Goal: Information Seeking & Learning: Find specific fact

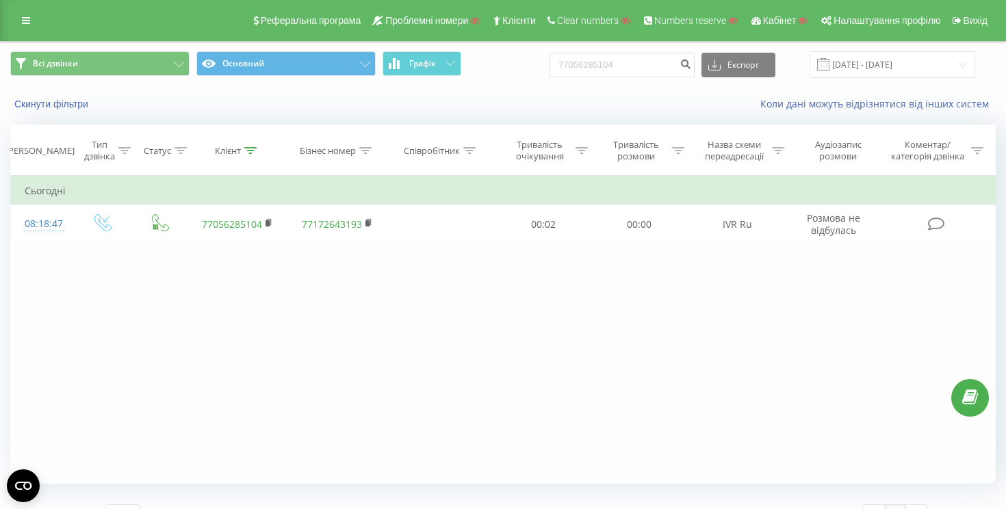
click at [638, 64] on input "77056285104" at bounding box center [622, 65] width 145 height 25
click at [656, 66] on input at bounding box center [622, 65] width 145 height 25
paste input "77273470030"
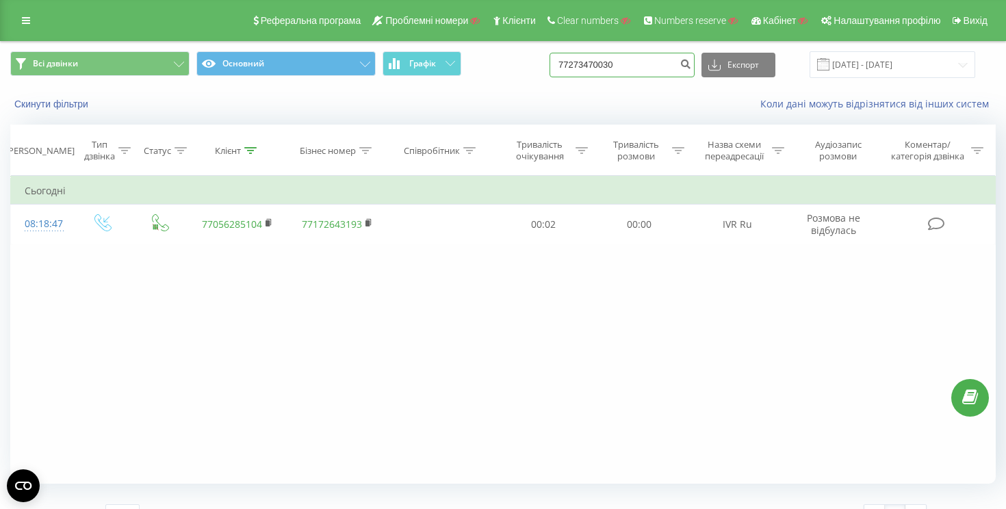
type input "77273470030"
click at [12, 23] on div "Реферальна програма Проблемні номери Клієнти Clear numbers Numbers reserve Кабі…" at bounding box center [503, 20] width 1006 height 41
click at [27, 23] on icon at bounding box center [26, 21] width 8 height 10
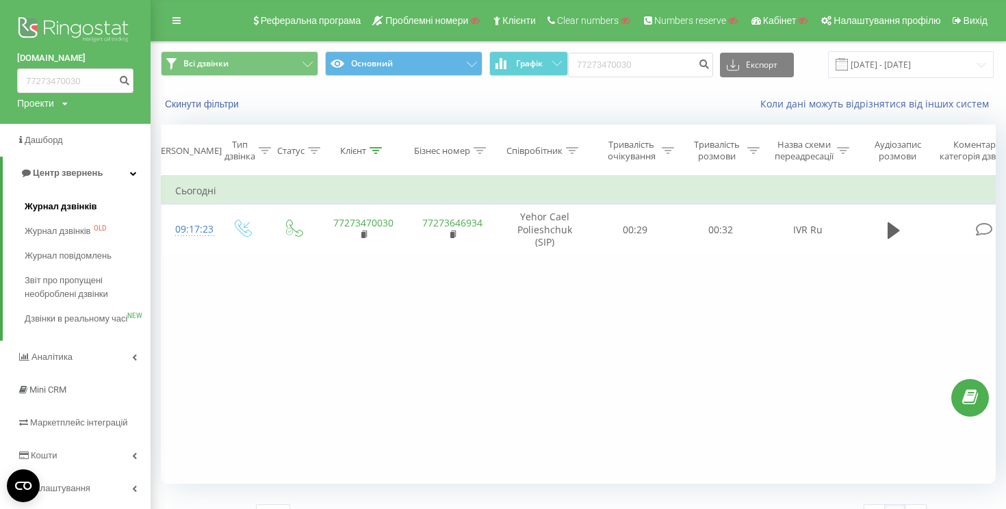
click at [77, 205] on span "Журнал дзвінків" at bounding box center [61, 207] width 73 height 14
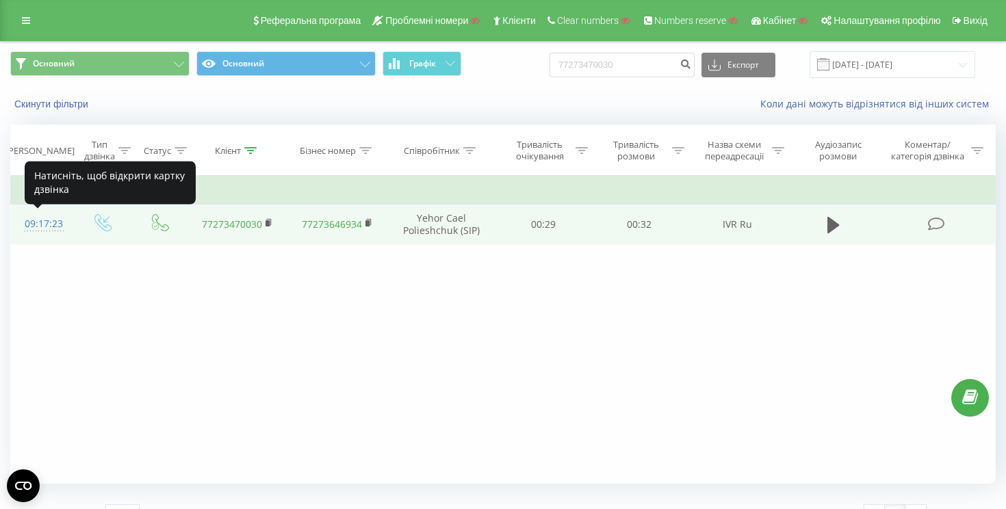
click at [36, 227] on div "09:17:23" at bounding box center [42, 224] width 34 height 27
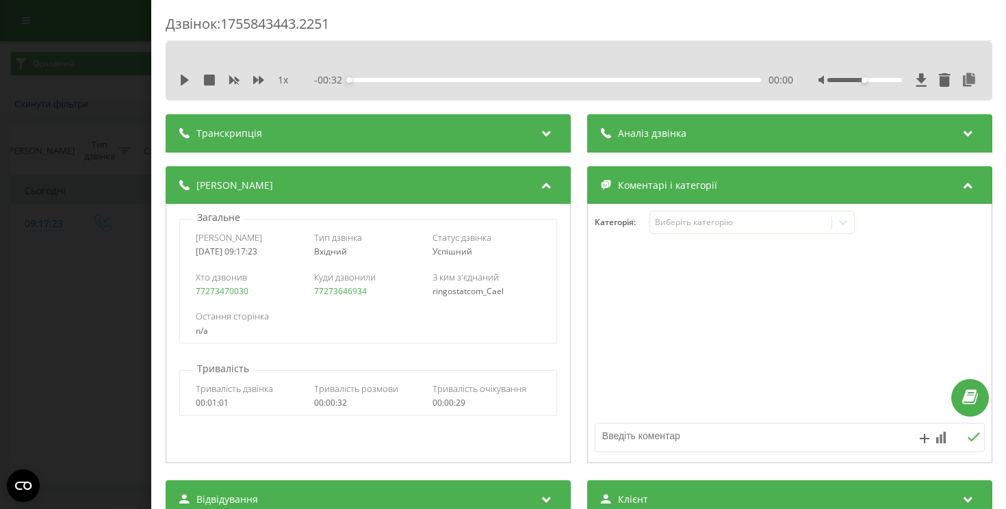
click at [554, 144] on div "Транскрипція" at bounding box center [368, 133] width 405 height 38
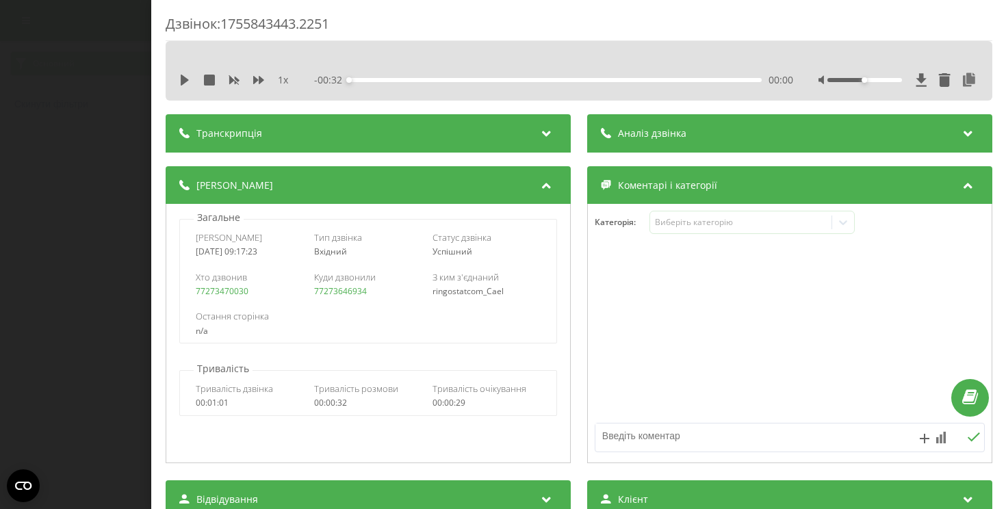
click at [474, 130] on div "Транскрипція" at bounding box center [368, 133] width 405 height 38
